Goal: Task Accomplishment & Management: Use online tool/utility

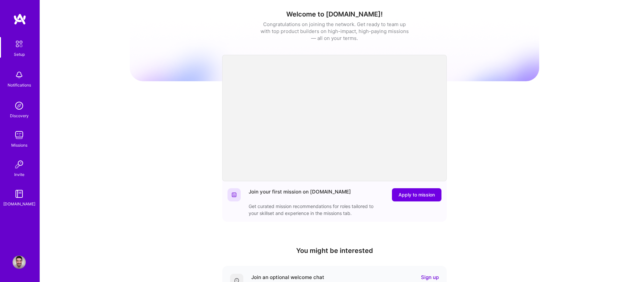
click at [21, 146] on div "Missions" at bounding box center [19, 145] width 16 height 7
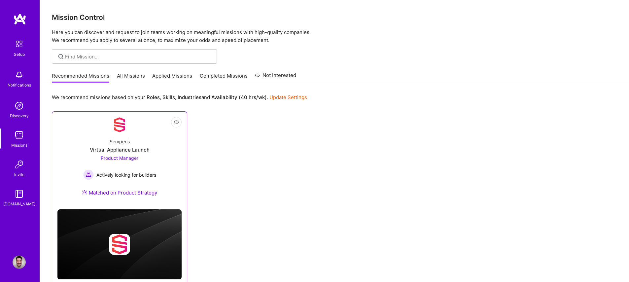
click at [114, 145] on div "Semperis Virtual Appliance Launch Product Manager Actively looking for builders…" at bounding box center [119, 168] width 124 height 71
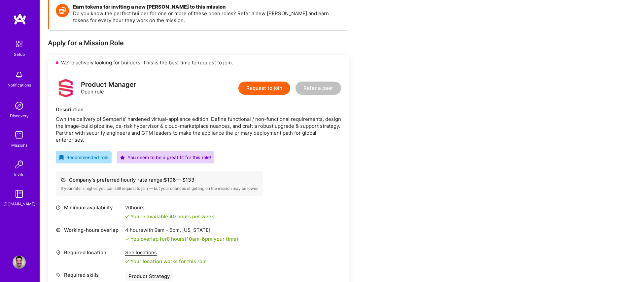
scroll to position [102, 0]
